Goal: Transaction & Acquisition: Purchase product/service

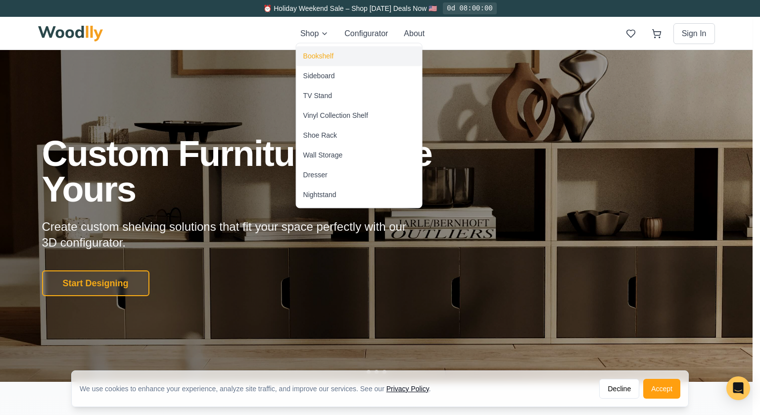
click at [313, 55] on div "Bookshelf" at bounding box center [318, 56] width 30 height 10
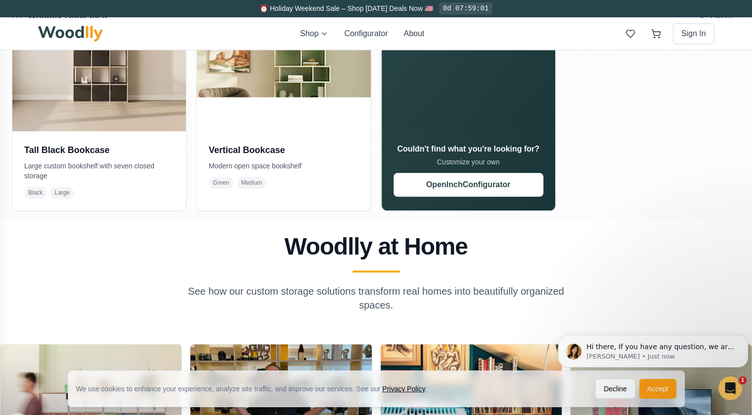
scroll to position [890, 0]
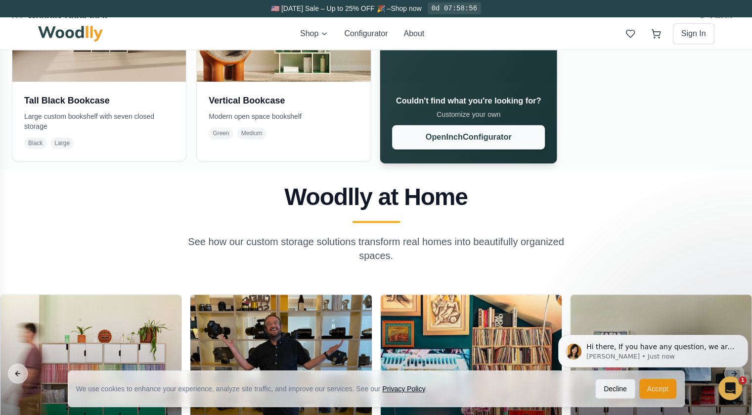
click at [499, 149] on button "Open Inch Configurator" at bounding box center [468, 137] width 153 height 24
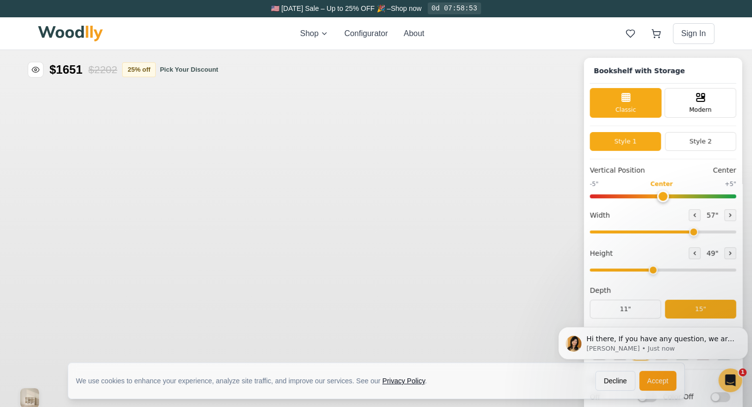
type input "57"
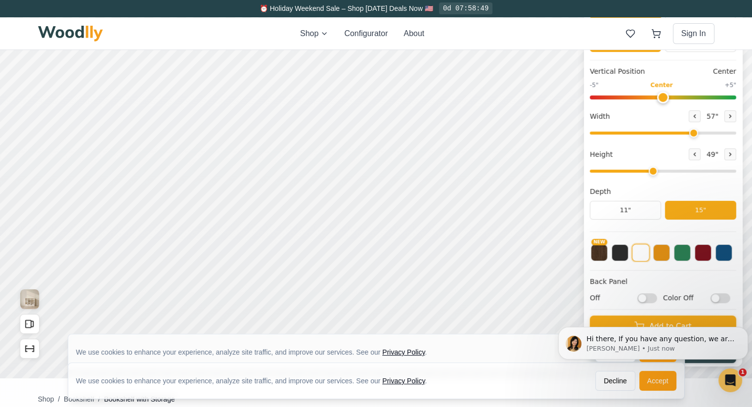
scroll to position [49, 0]
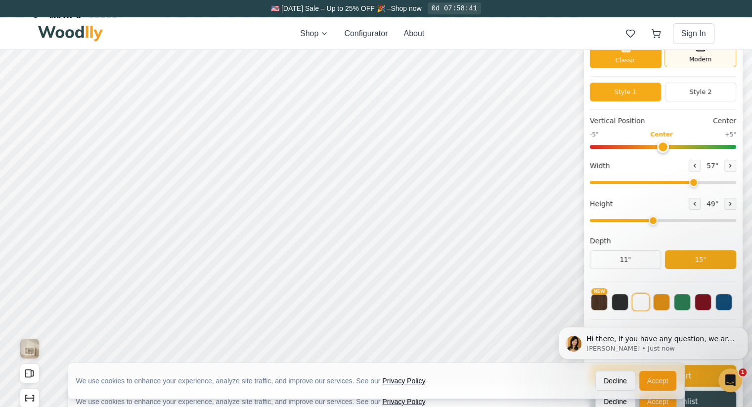
click at [684, 55] on div "Modern" at bounding box center [701, 53] width 72 height 30
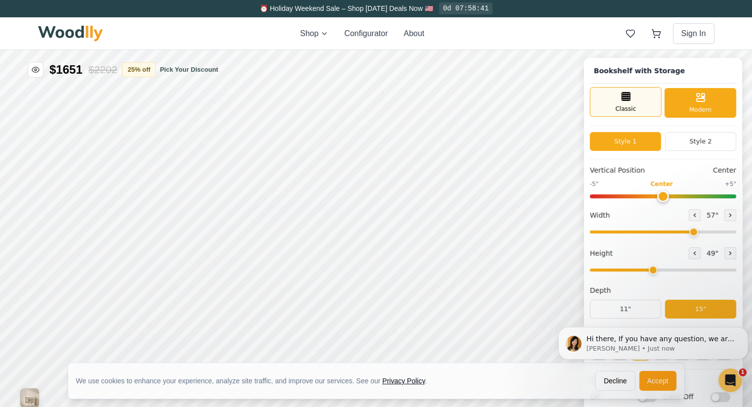
click at [634, 104] on div "Classic" at bounding box center [626, 102] width 72 height 30
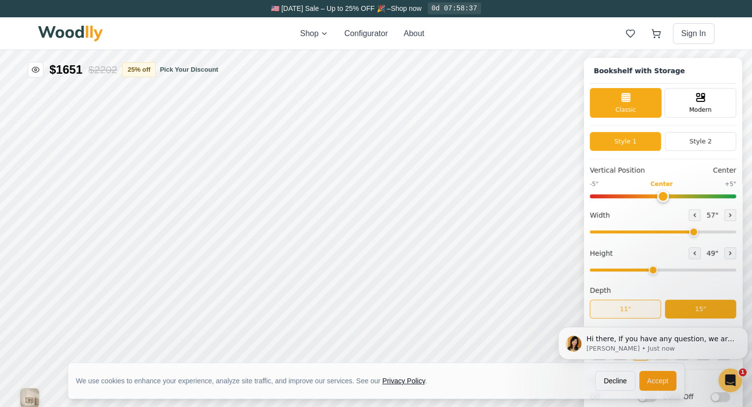
click at [629, 315] on button "11"" at bounding box center [625, 309] width 71 height 19
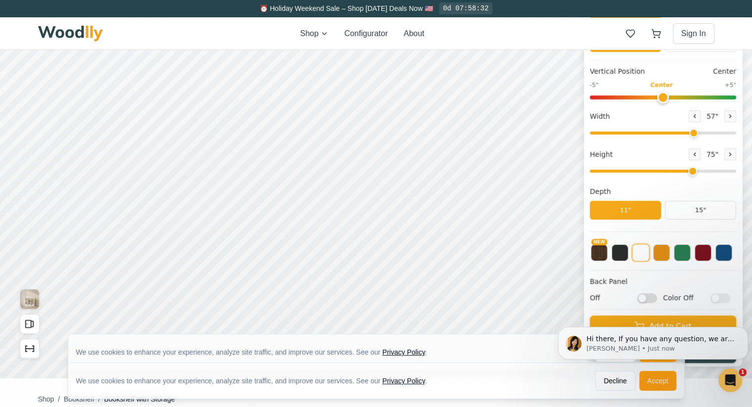
drag, startPoint x: 706, startPoint y: 174, endPoint x: 736, endPoint y: 178, distance: 29.9
type input "8"
click at [736, 173] on input "range" at bounding box center [663, 171] width 146 height 3
drag, startPoint x: 700, startPoint y: 135, endPoint x: 745, endPoint y: 135, distance: 45.0
click at [737, 135] on input "range" at bounding box center [663, 133] width 146 height 3
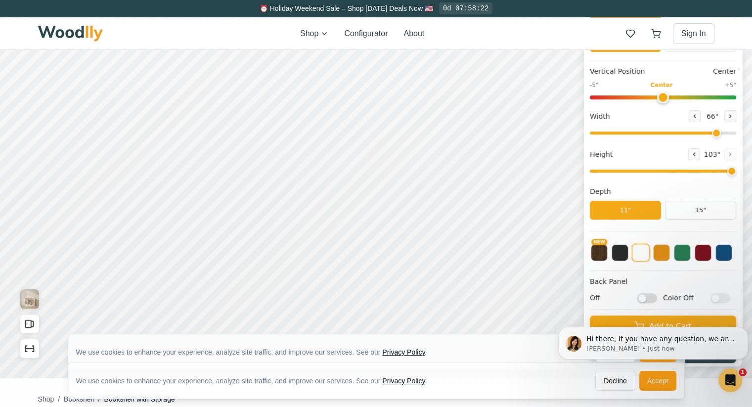
drag, startPoint x: 738, startPoint y: 138, endPoint x: 713, endPoint y: 139, distance: 24.8
click at [713, 135] on input "range" at bounding box center [663, 133] width 146 height 3
click at [692, 135] on input "range" at bounding box center [663, 133] width 146 height 3
click at [689, 135] on input "range" at bounding box center [663, 133] width 146 height 3
click at [666, 135] on input "range" at bounding box center [663, 133] width 146 height 3
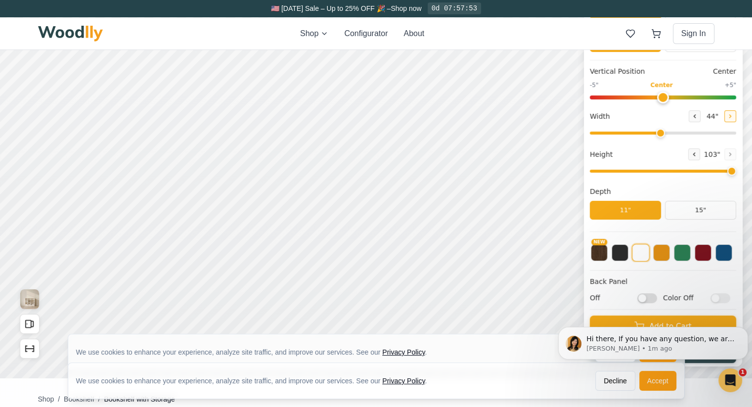
click at [734, 118] on icon at bounding box center [731, 116] width 6 height 6
click at [698, 118] on icon at bounding box center [695, 116] width 6 height 6
type input "46"
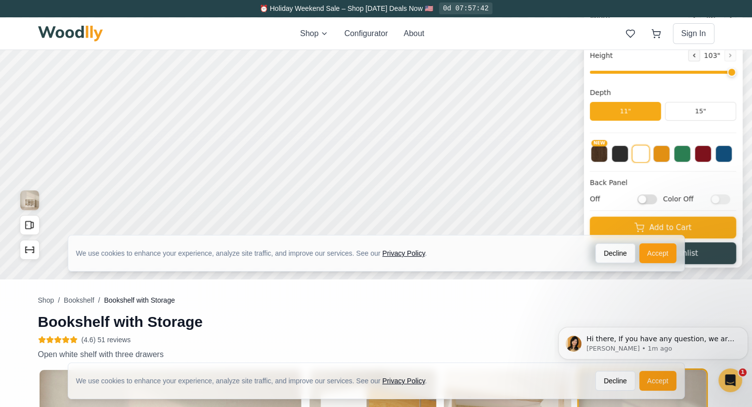
scroll to position [247, 0]
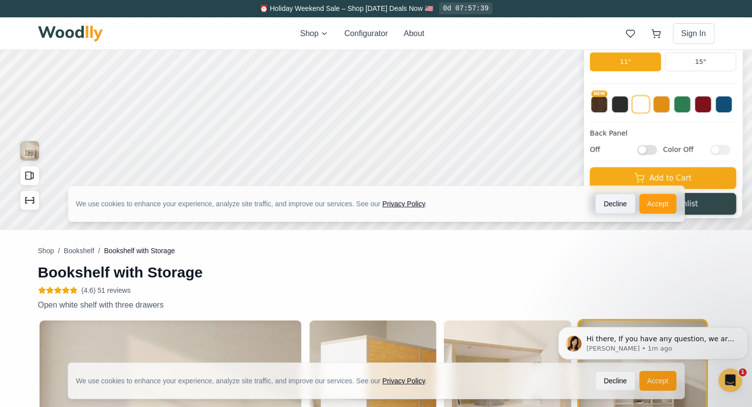
click at [616, 200] on button "Decline" at bounding box center [616, 204] width 40 height 20
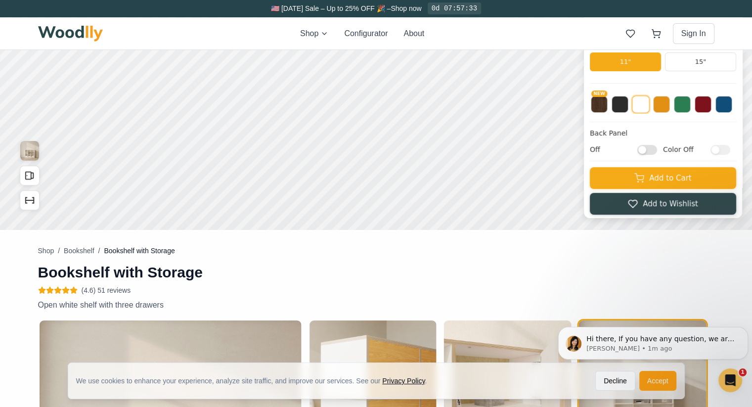
scroll to position [99, 0]
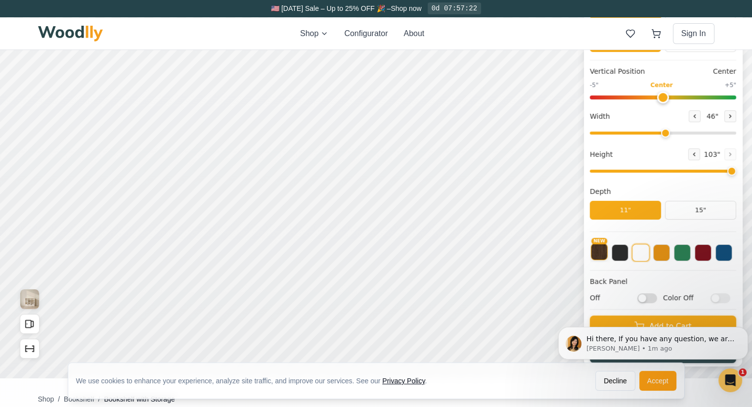
click at [606, 259] on button "NEW" at bounding box center [599, 251] width 17 height 17
click at [627, 258] on button at bounding box center [620, 251] width 17 height 17
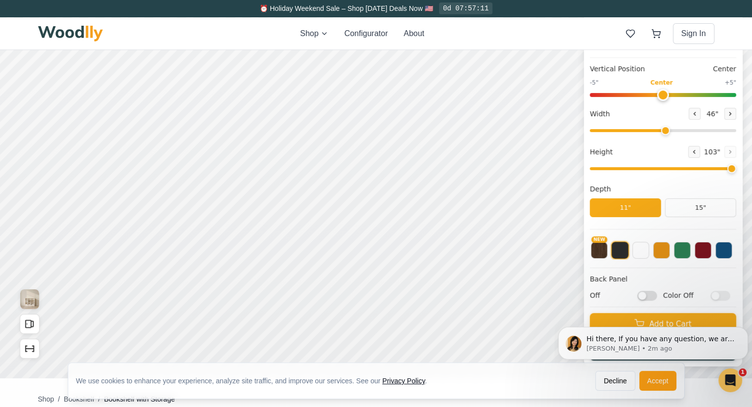
scroll to position [8, 0]
click at [745, 329] on icon "Dismiss notification" at bounding box center [744, 329] width 3 height 3
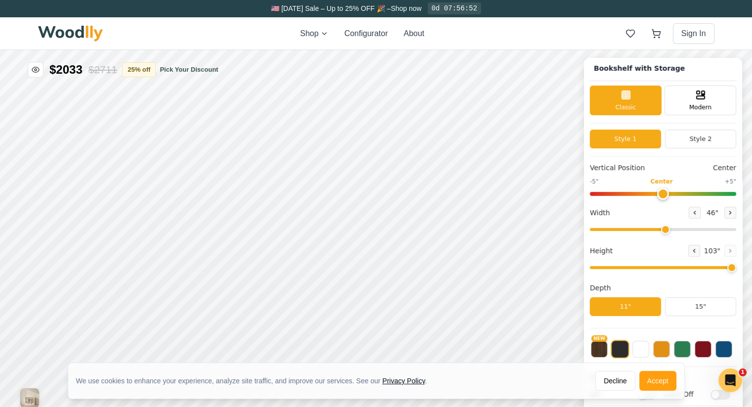
scroll to position [198, 0]
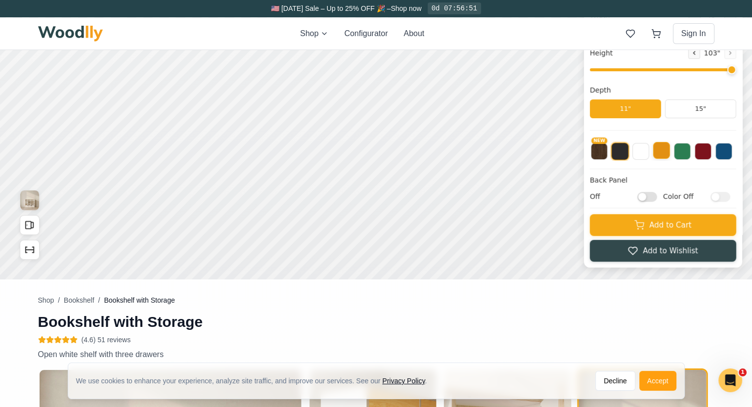
click at [670, 152] on button at bounding box center [661, 150] width 17 height 17
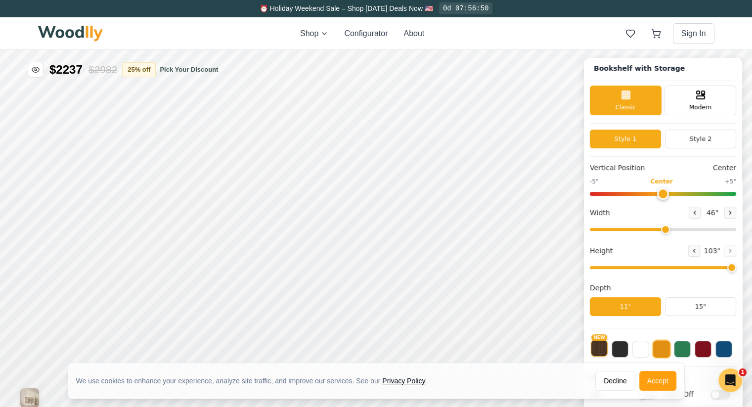
click at [607, 350] on button "NEW" at bounding box center [599, 348] width 17 height 17
click at [645, 349] on button at bounding box center [641, 348] width 17 height 17
click at [628, 352] on button at bounding box center [620, 348] width 17 height 17
click at [731, 347] on button at bounding box center [724, 348] width 17 height 17
click at [712, 348] on button at bounding box center [703, 348] width 17 height 17
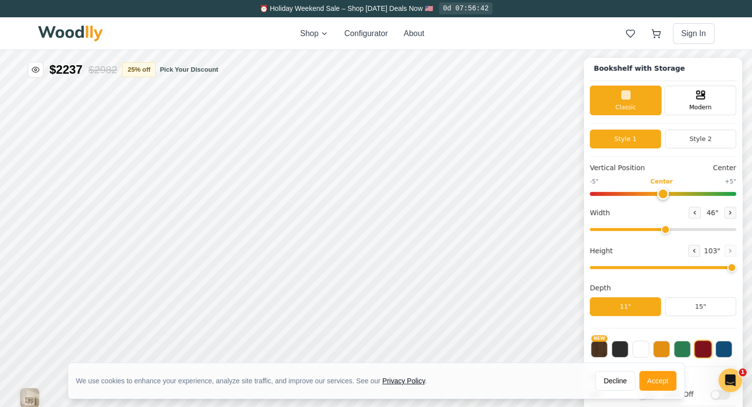
click at [691, 351] on button at bounding box center [682, 349] width 17 height 17
click at [690, 350] on button at bounding box center [683, 349] width 18 height 18
click at [670, 351] on button at bounding box center [661, 348] width 17 height 17
click at [626, 350] on button at bounding box center [620, 348] width 17 height 17
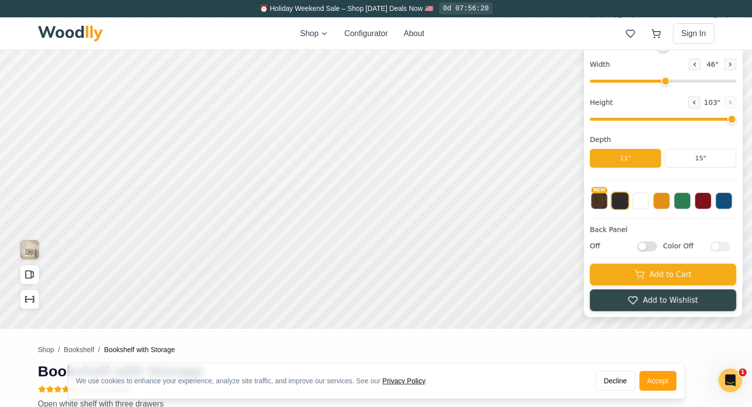
scroll to position [49, 0]
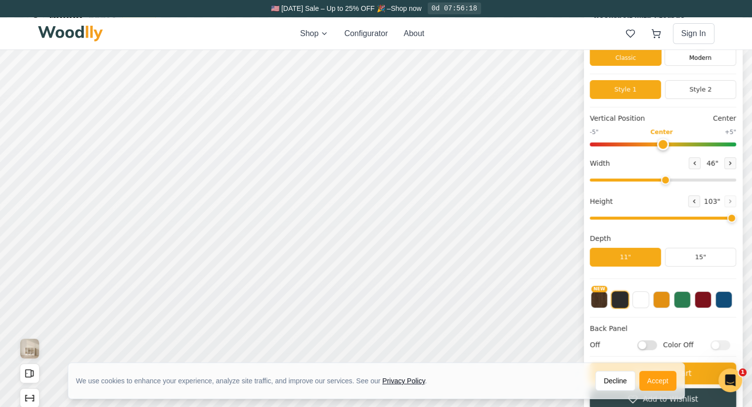
drag, startPoint x: 733, startPoint y: 219, endPoint x: 699, endPoint y: 200, distance: 38.5
click at [733, 219] on input "range" at bounding box center [663, 218] width 146 height 3
click at [697, 200] on icon at bounding box center [695, 201] width 6 height 6
click at [696, 200] on icon at bounding box center [695, 201] width 1 height 3
click at [734, 200] on icon at bounding box center [731, 201] width 6 height 6
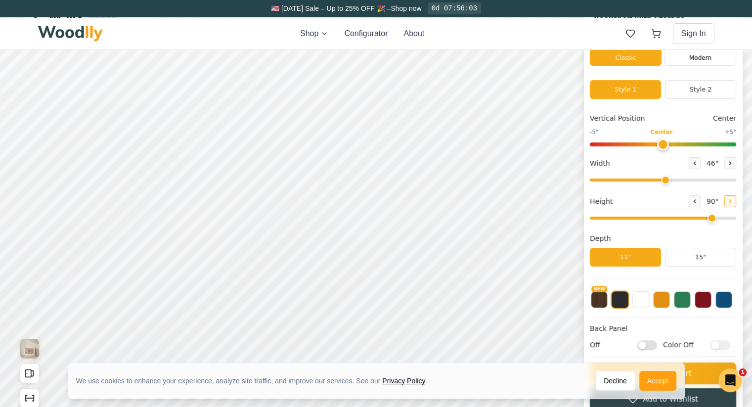
click at [734, 200] on icon at bounding box center [731, 201] width 6 height 6
click at [697, 199] on icon at bounding box center [695, 201] width 6 height 6
type input "7"
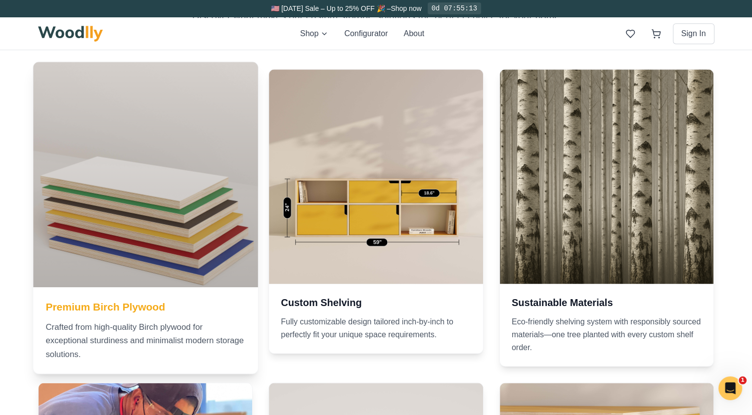
scroll to position [1286, 0]
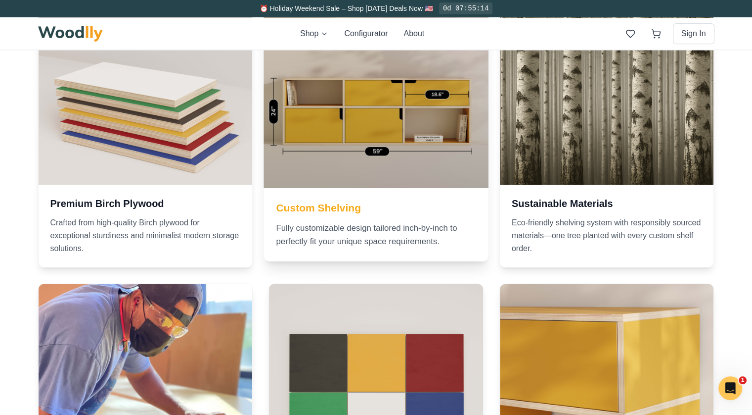
click at [325, 215] on h3 "Custom Shelving" at bounding box center [377, 207] width 200 height 14
click at [388, 165] on div at bounding box center [376, 75] width 225 height 225
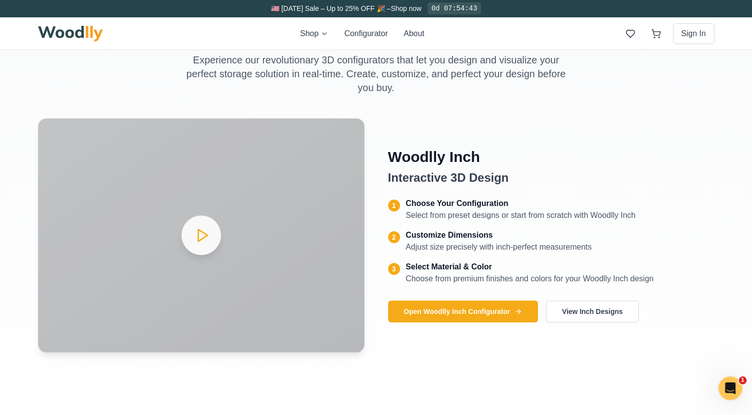
scroll to position [445, 0]
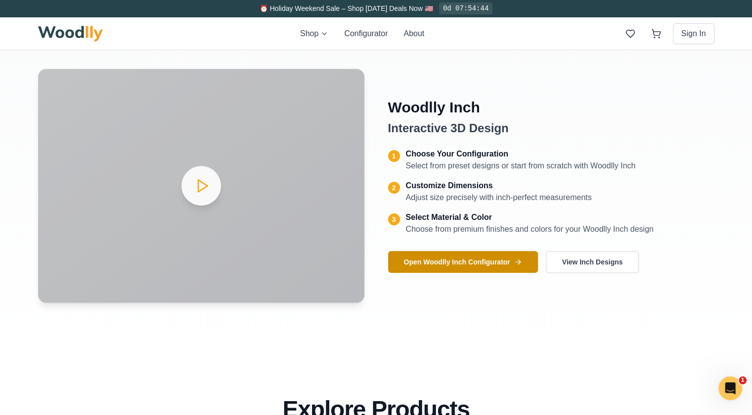
click at [449, 273] on button "Open Woodlly Inch Configurator" at bounding box center [463, 262] width 150 height 22
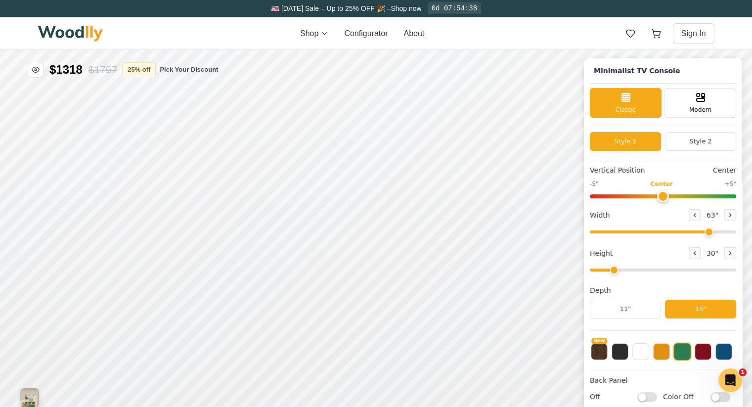
type input "63"
click at [628, 357] on button at bounding box center [620, 350] width 17 height 17
click at [731, 257] on button at bounding box center [731, 253] width 12 height 12
drag, startPoint x: 642, startPoint y: 277, endPoint x: 630, endPoint y: 273, distance: 13.0
click at [630, 272] on input "range" at bounding box center [663, 270] width 146 height 3
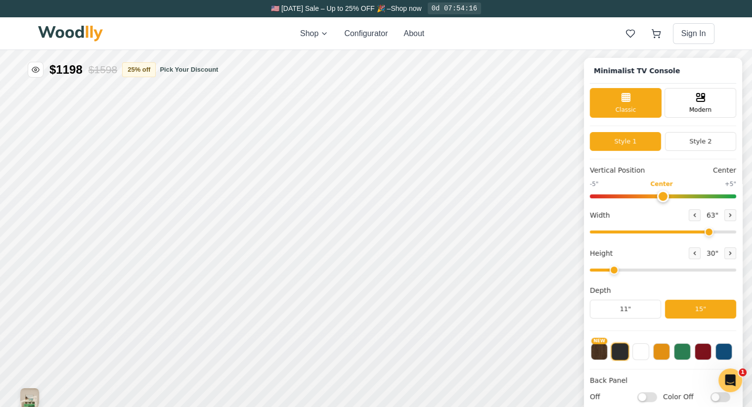
click at [712, 257] on span "30 "" at bounding box center [713, 253] width 16 height 10
click at [731, 257] on button at bounding box center [731, 253] width 12 height 12
click at [701, 259] on button at bounding box center [695, 253] width 12 height 12
type input "2"
click at [688, 233] on input "range" at bounding box center [663, 232] width 146 height 3
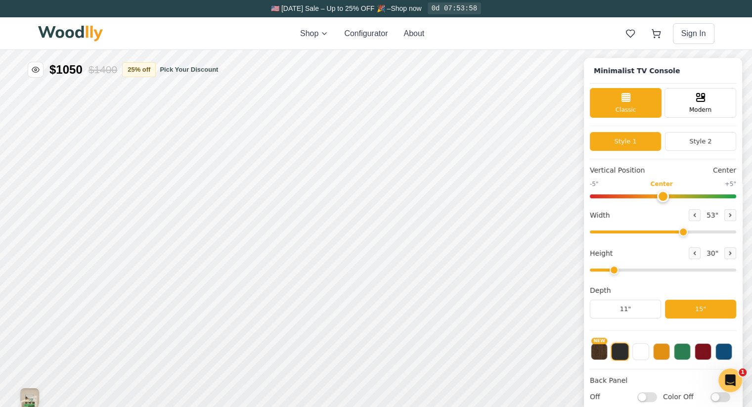
type input "56"
click at [696, 233] on input "range" at bounding box center [663, 232] width 146 height 3
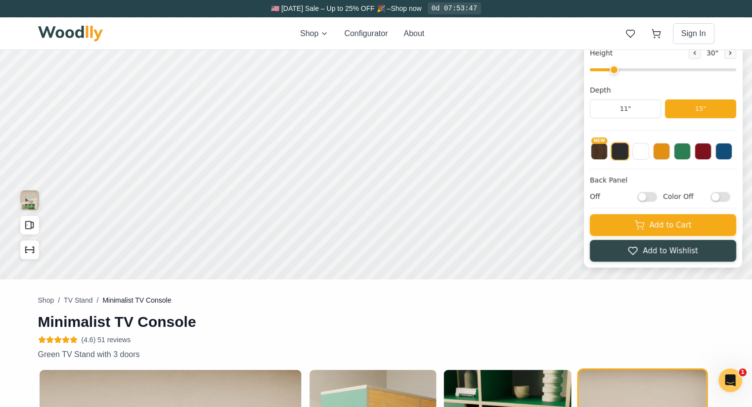
scroll to position [49, 0]
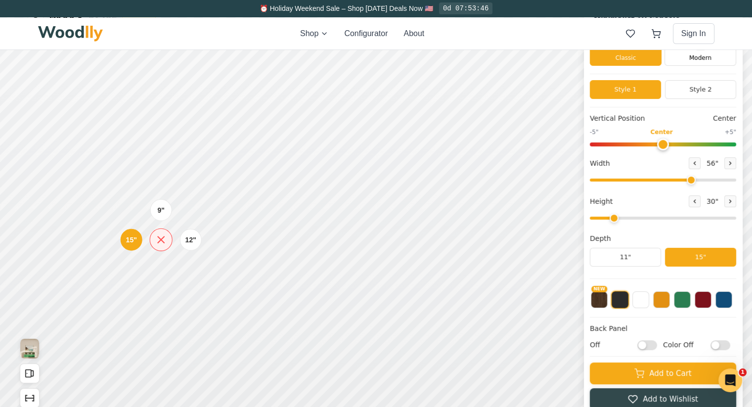
click at [161, 240] on icon at bounding box center [161, 239] width 6 height 6
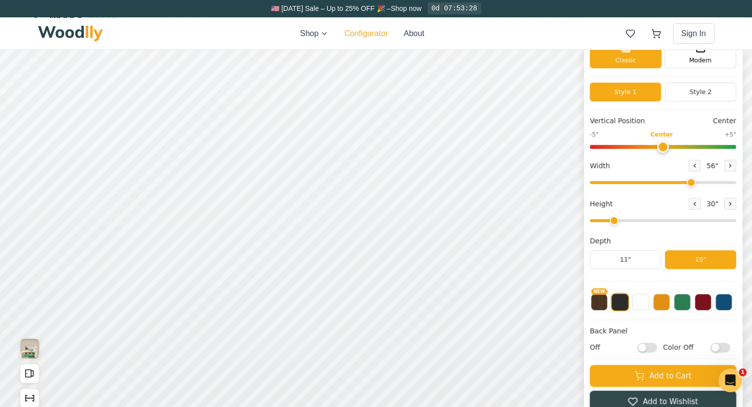
click at [370, 35] on button "Configurator" at bounding box center [366, 34] width 44 height 12
